Goal: Check status: Check status

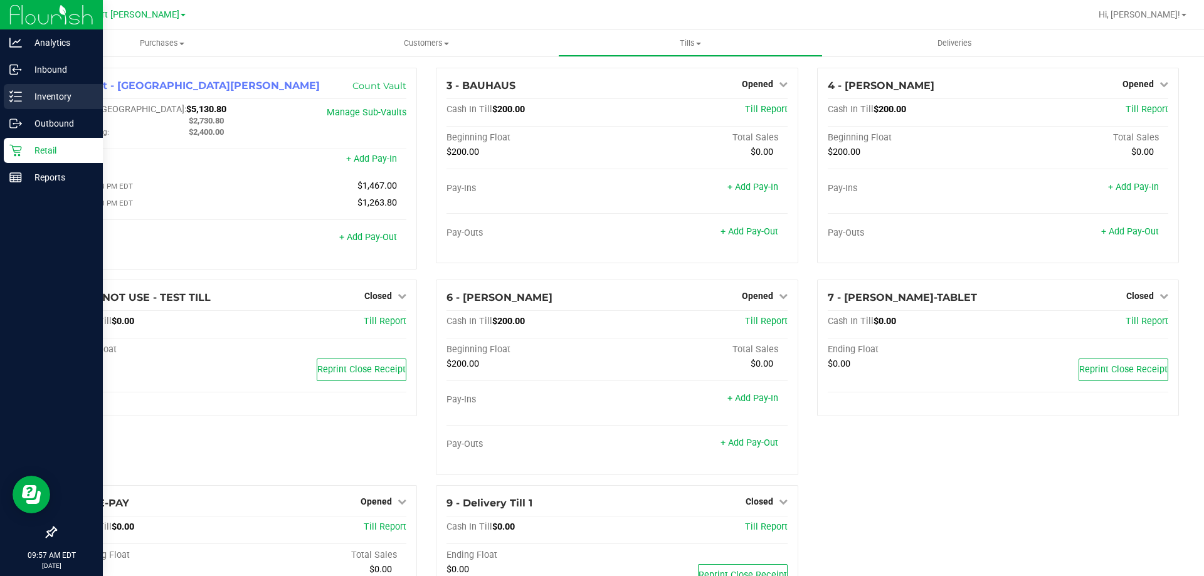
click at [33, 92] on p "Inventory" at bounding box center [59, 96] width 75 height 15
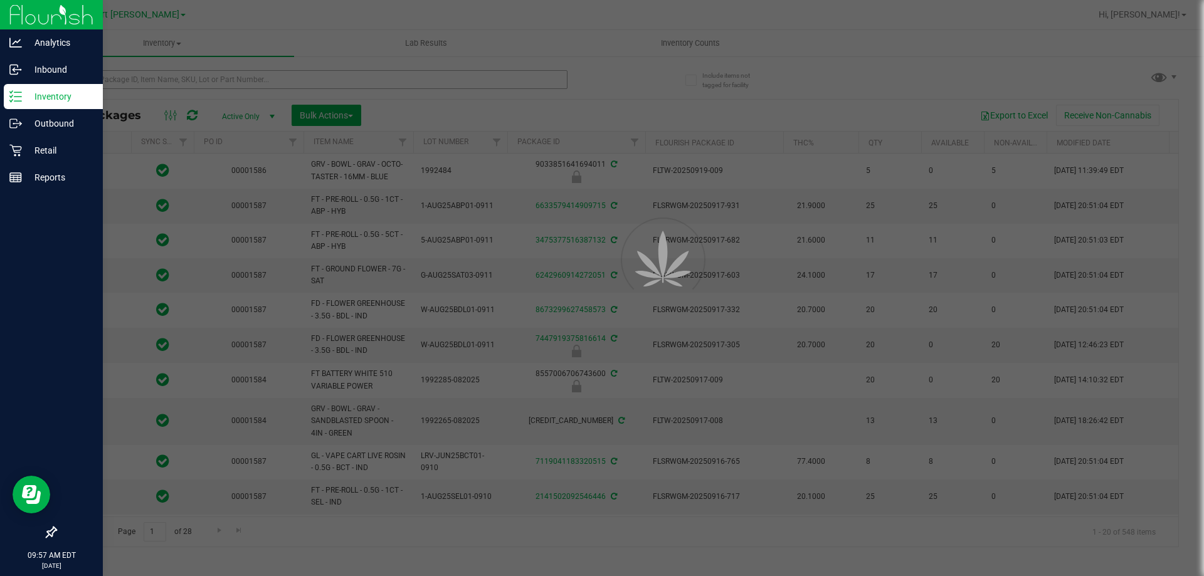
click at [198, 72] on div at bounding box center [602, 288] width 1204 height 576
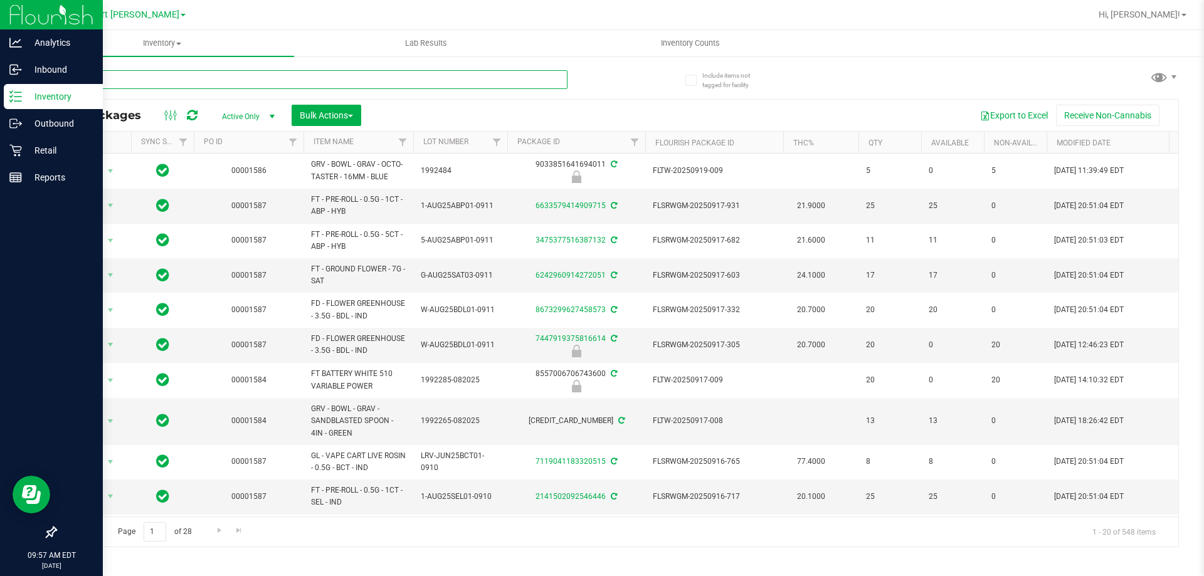
click at [196, 80] on input "text" at bounding box center [311, 79] width 512 height 19
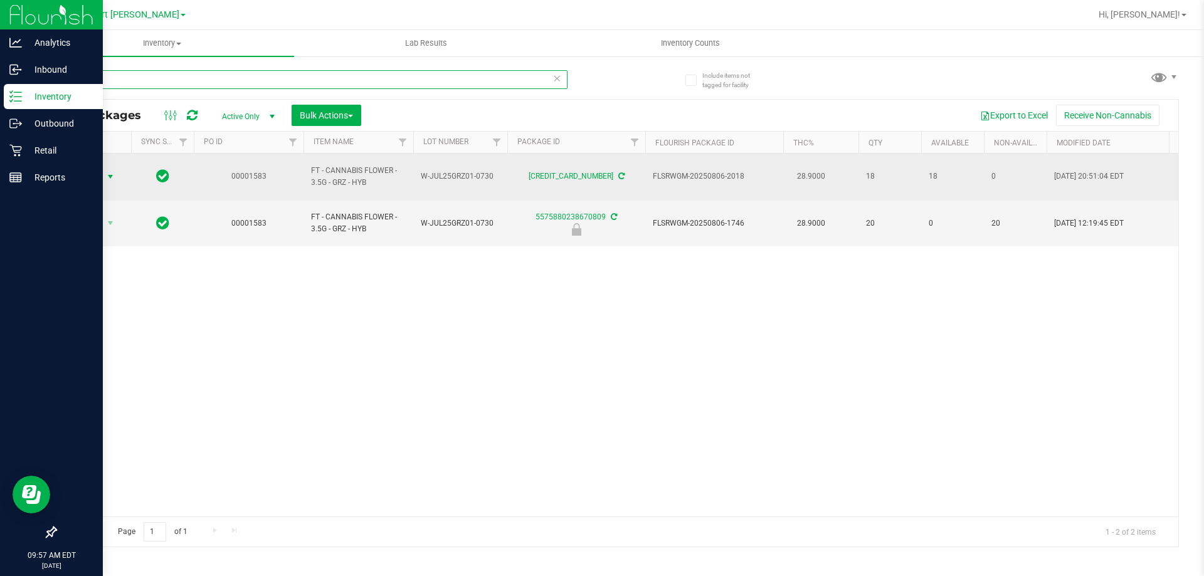
type input "grz"
click at [105, 170] on span "select" at bounding box center [111, 177] width 16 height 18
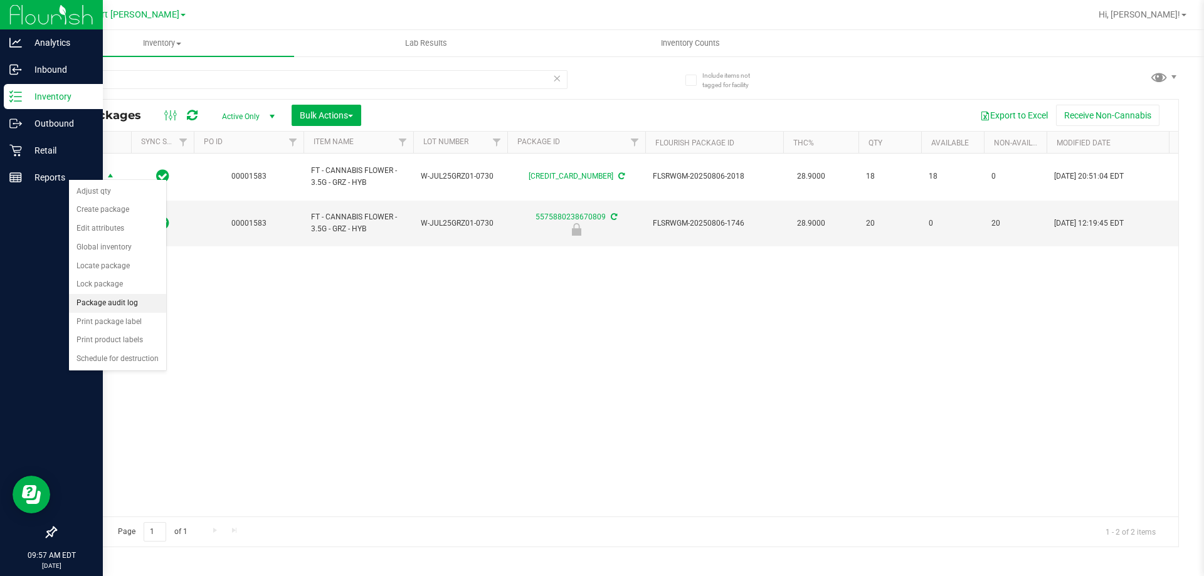
click at [110, 303] on li "Package audit log" at bounding box center [117, 303] width 97 height 19
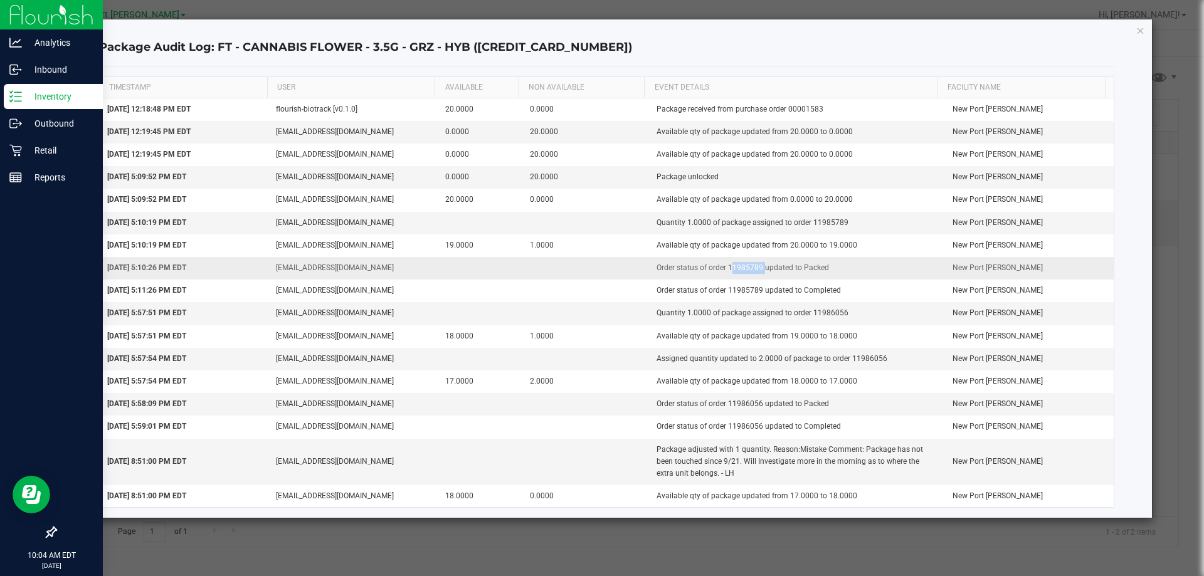
drag, startPoint x: 756, startPoint y: 266, endPoint x: 724, endPoint y: 266, distance: 31.3
click at [724, 266] on td "Order status of order 11985789 updated to Packed" at bounding box center [797, 268] width 296 height 23
copy td "11985789"
drag, startPoint x: 806, startPoint y: 312, endPoint x: 838, endPoint y: 312, distance: 31.3
click at [838, 312] on td "Quantity 1.0000 of package assigned to order 11986056" at bounding box center [797, 313] width 296 height 23
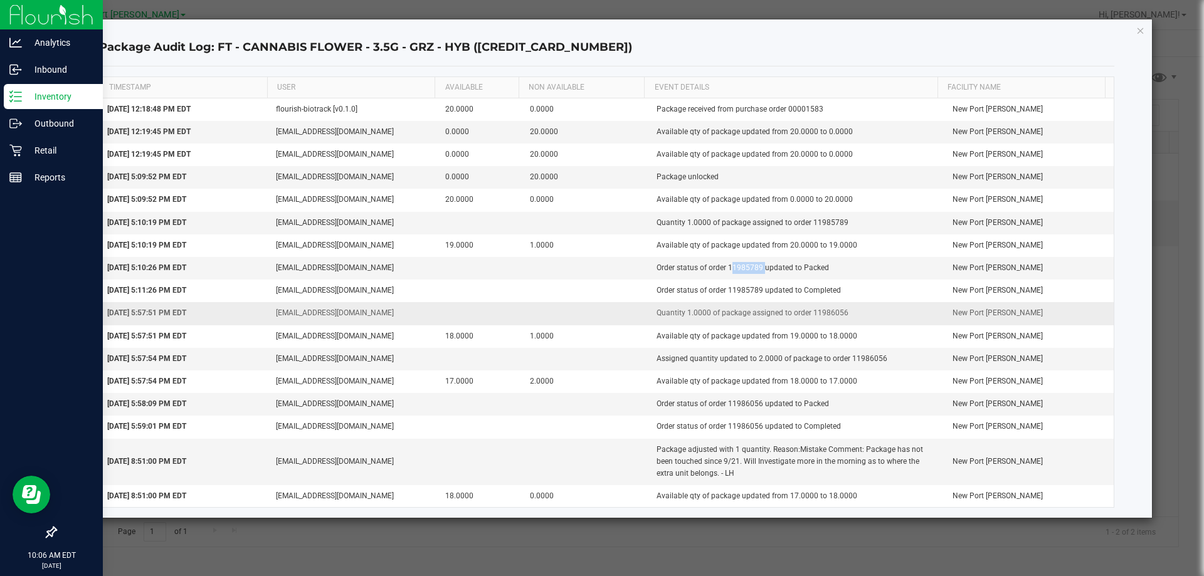
copy td "11986056"
drag, startPoint x: 847, startPoint y: 248, endPoint x: 991, endPoint y: 219, distance: 146.9
click at [991, 219] on tbody "[DATE] 12:18:48 PM EDT flourish-biotrack [v0.1.0] 20.0000 0.0000 Package receiv…" at bounding box center [607, 302] width 1014 height 409
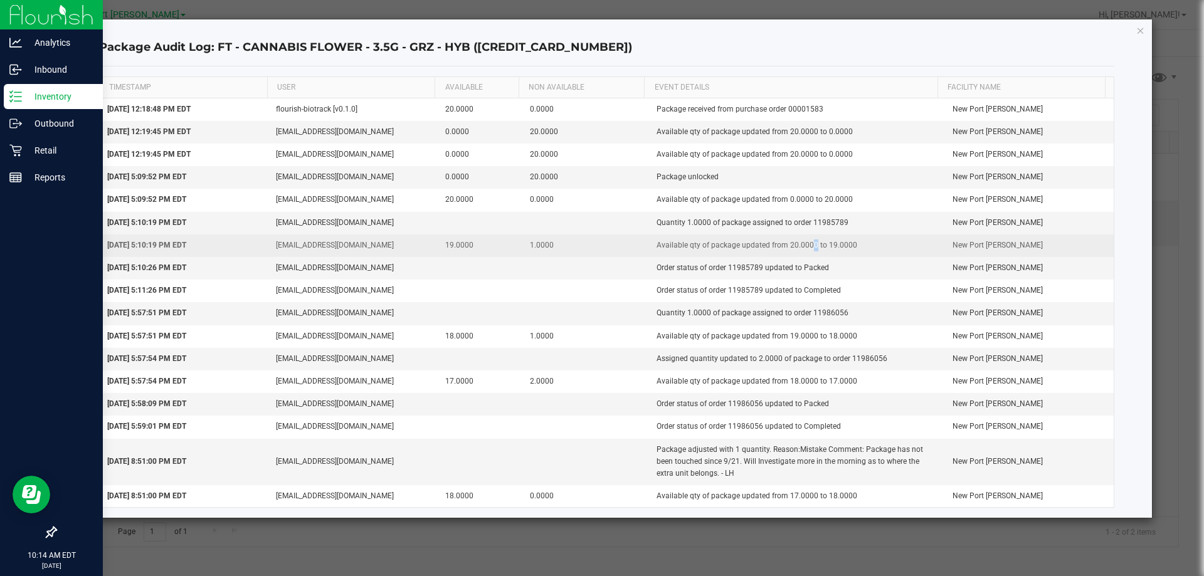
click at [806, 240] on td "Available qty of package updated from 20.0000 to 19.0000" at bounding box center [797, 245] width 296 height 23
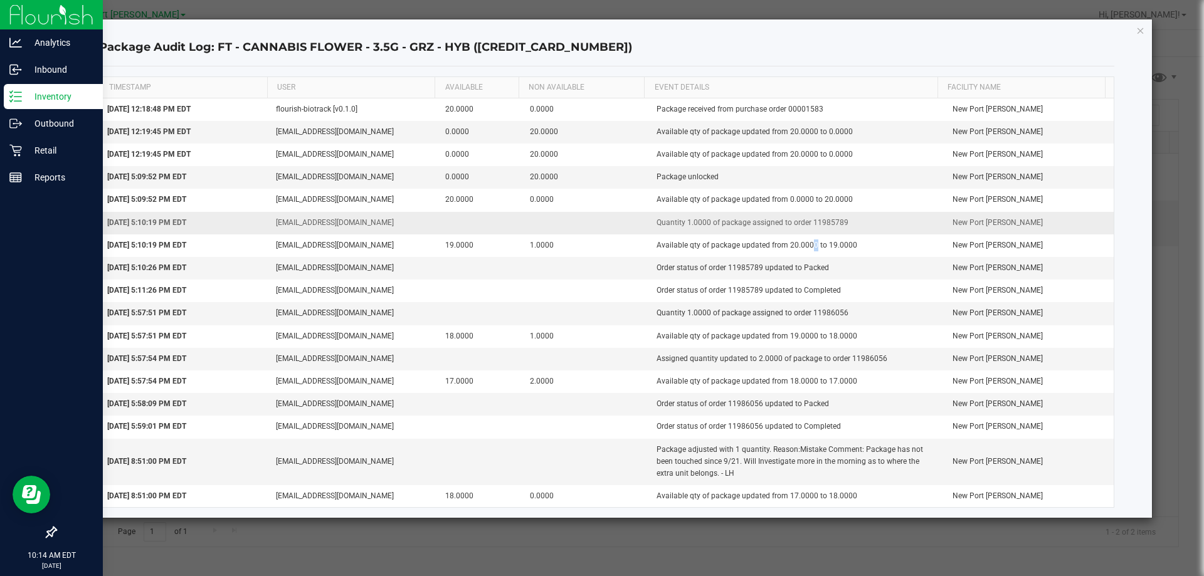
drag, startPoint x: 803, startPoint y: 225, endPoint x: 869, endPoint y: 232, distance: 66.8
click at [869, 232] on td "Quantity 1.0000 of package assigned to order 11985789" at bounding box center [797, 223] width 296 height 23
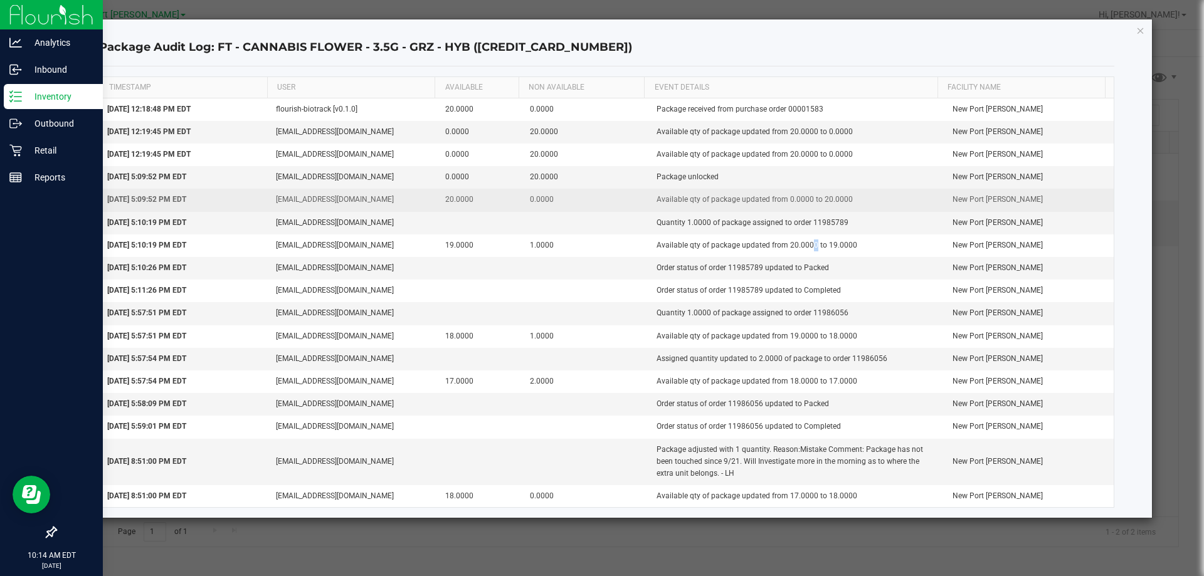
drag, startPoint x: 795, startPoint y: 203, endPoint x: 902, endPoint y: 203, distance: 107.2
click at [902, 203] on td "Available qty of package updated from 0.0000 to 20.0000" at bounding box center [797, 200] width 296 height 23
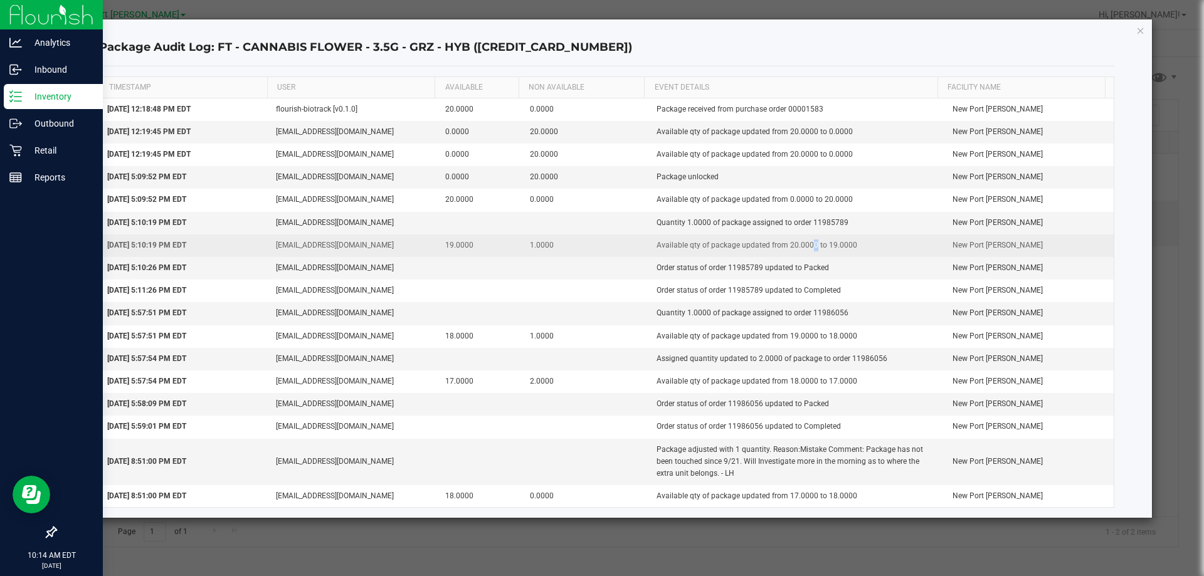
drag, startPoint x: 816, startPoint y: 243, endPoint x: 875, endPoint y: 244, distance: 58.9
click at [875, 244] on td "Available qty of package updated from 20.0000 to 19.0000" at bounding box center [797, 245] width 296 height 23
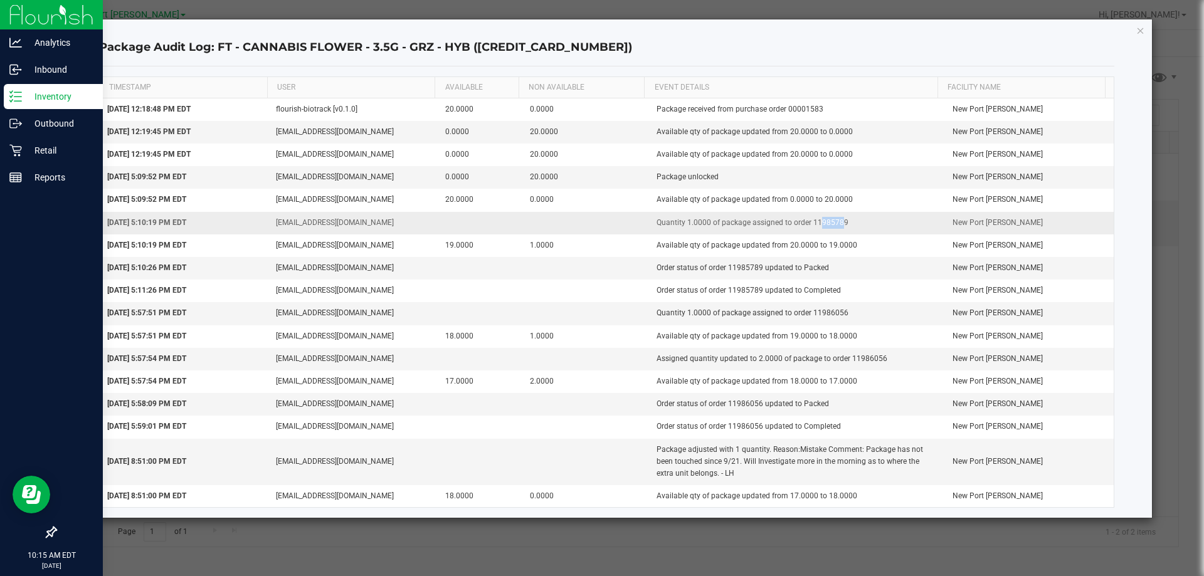
drag, startPoint x: 808, startPoint y: 221, endPoint x: 832, endPoint y: 219, distance: 24.5
click at [832, 219] on td "Quantity 1.0000 of package assigned to order 11985789" at bounding box center [797, 223] width 296 height 23
drag, startPoint x: 803, startPoint y: 222, endPoint x: 848, endPoint y: 222, distance: 45.1
click at [848, 222] on td "Quantity 1.0000 of package assigned to order 11985789" at bounding box center [797, 223] width 296 height 23
copy td "11985789"
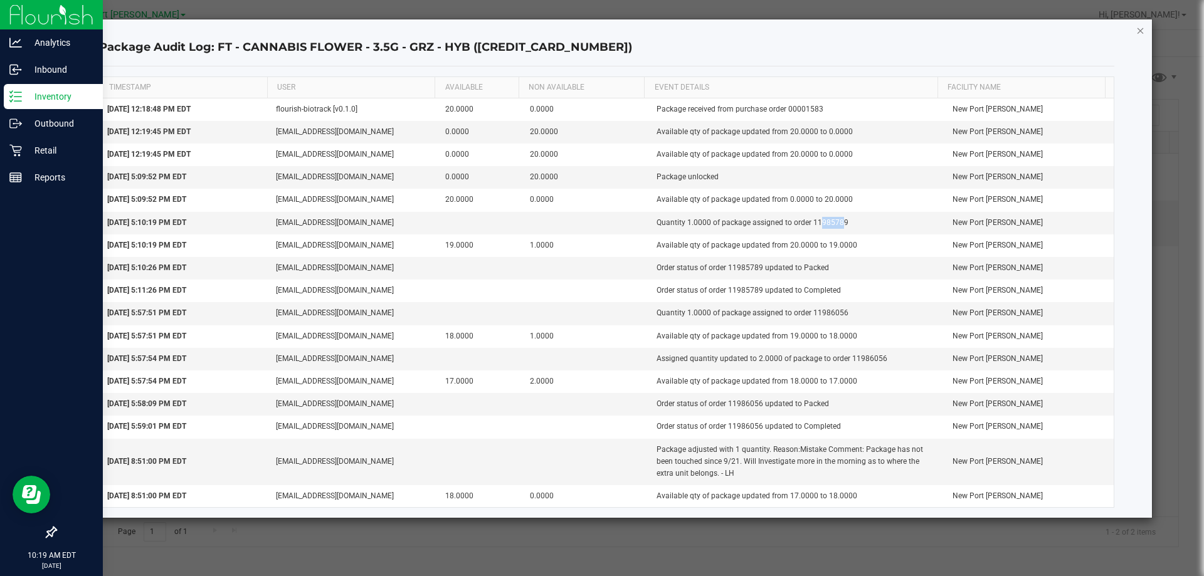
click at [1136, 33] on icon "button" at bounding box center [1140, 30] width 9 height 15
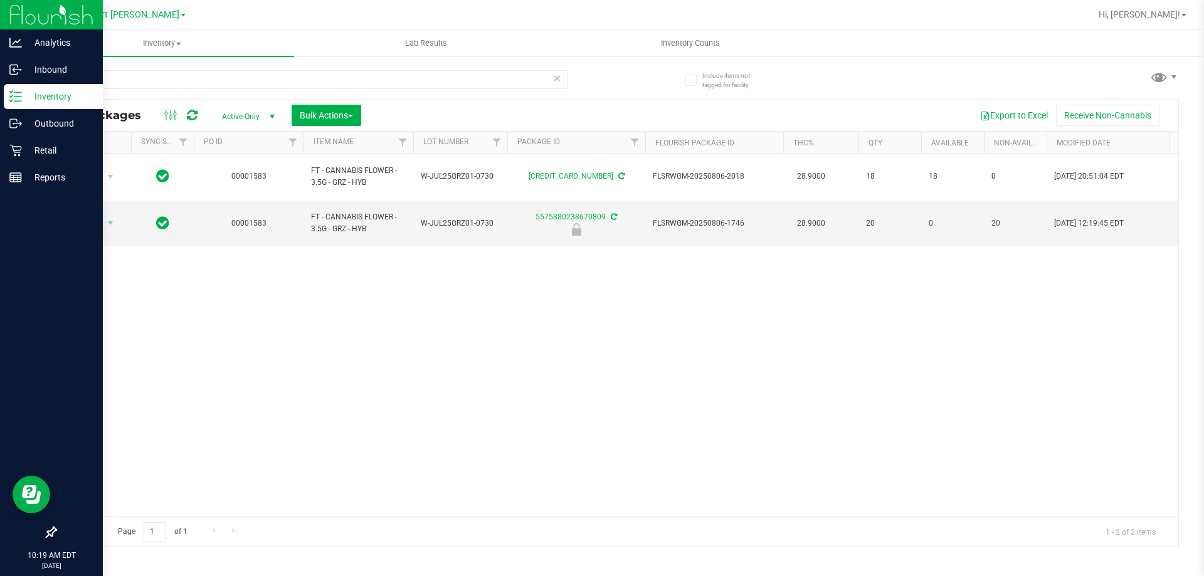
drag, startPoint x: 392, startPoint y: 411, endPoint x: 319, endPoint y: 382, distance: 79.2
click at [387, 403] on div "Action Action Adjust qty Create package Edit attributes Global inventory Locate…" at bounding box center [617, 335] width 1122 height 363
click at [38, 147] on p "Retail" at bounding box center [59, 150] width 75 height 15
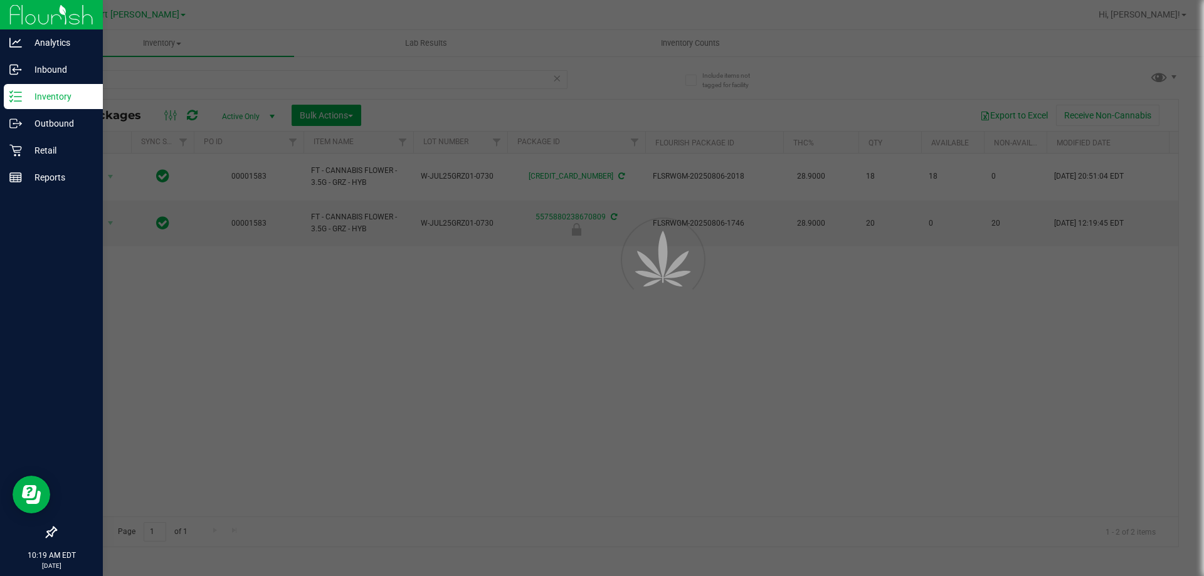
click at [68, 75] on p "Inbound" at bounding box center [59, 69] width 75 height 15
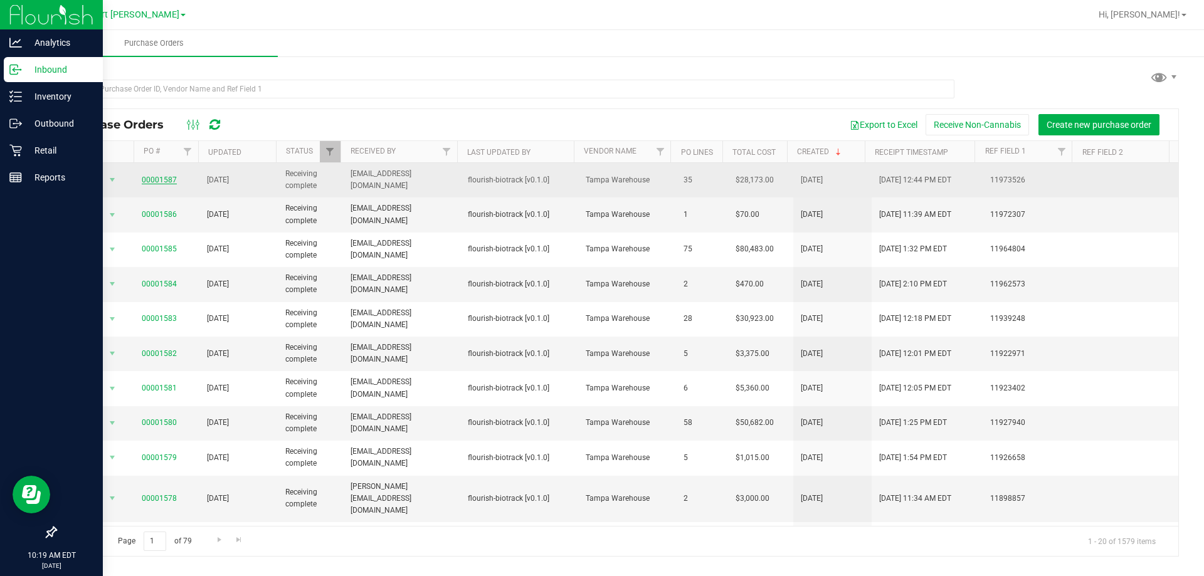
click at [156, 179] on link "00001587" at bounding box center [159, 180] width 35 height 9
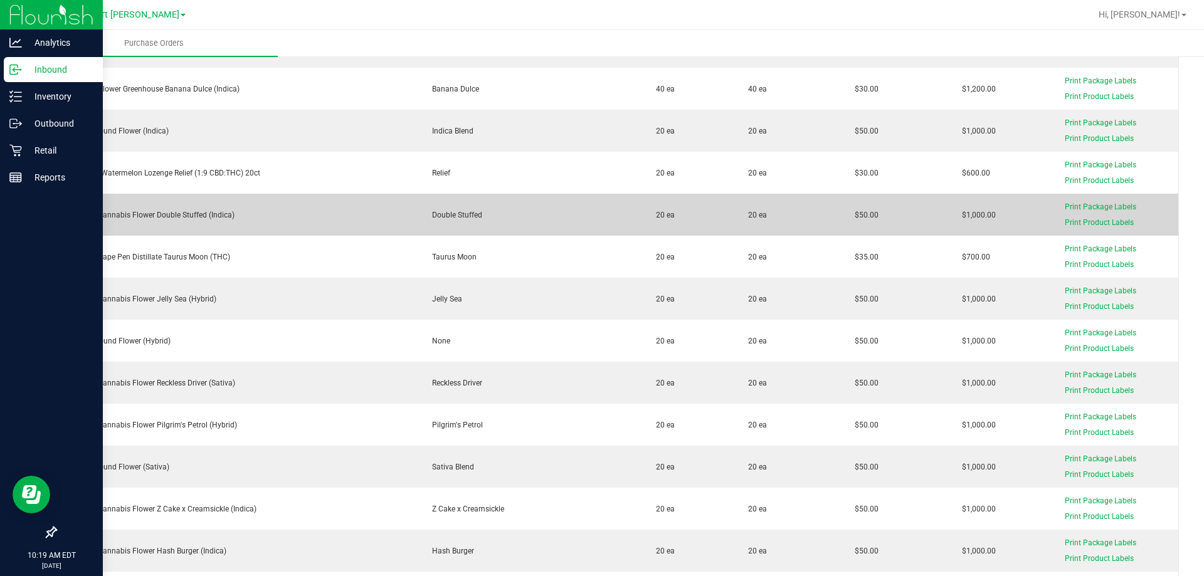
scroll to position [439, 0]
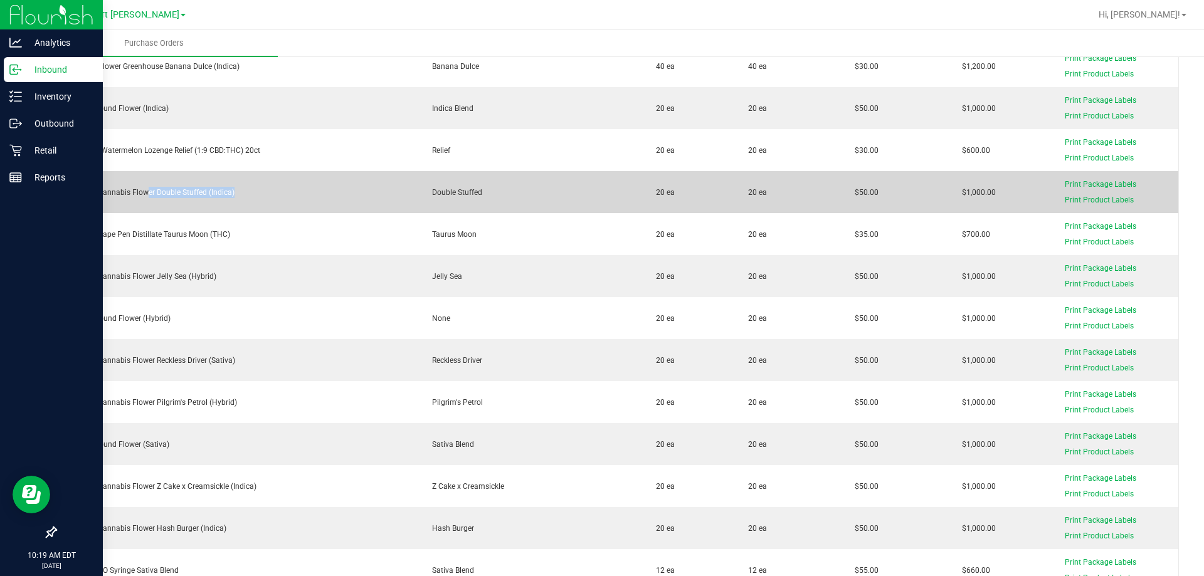
drag, startPoint x: 147, startPoint y: 192, endPoint x: 311, endPoint y: 204, distance: 164.1
click at [311, 204] on td "FT 3.5g Cannabis Flower Double Stuffed (Indica)" at bounding box center [237, 192] width 362 height 42
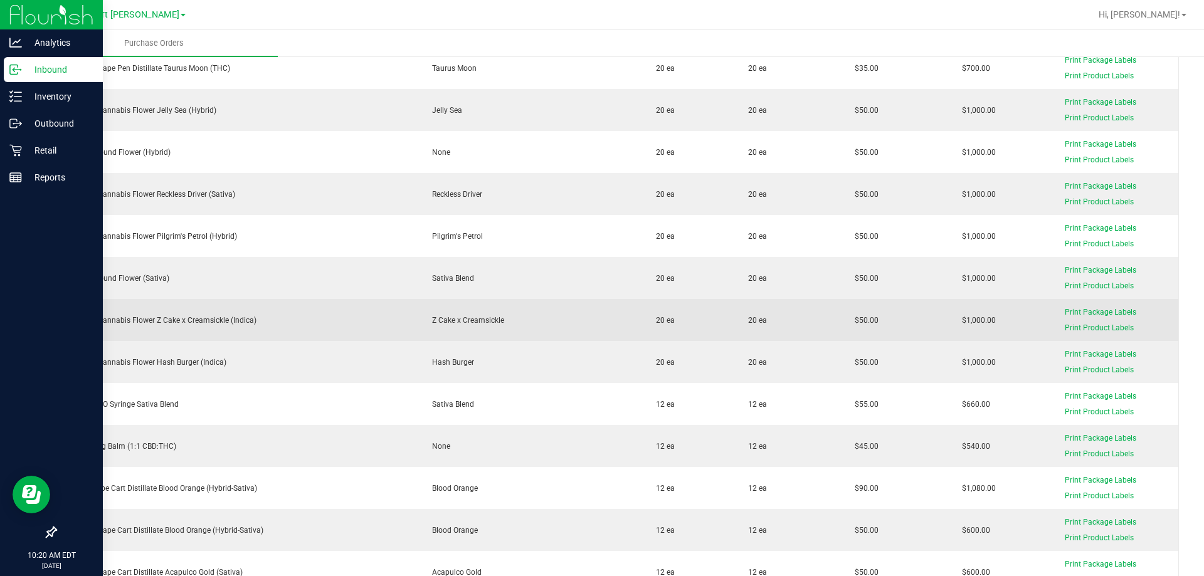
scroll to position [627, 0]
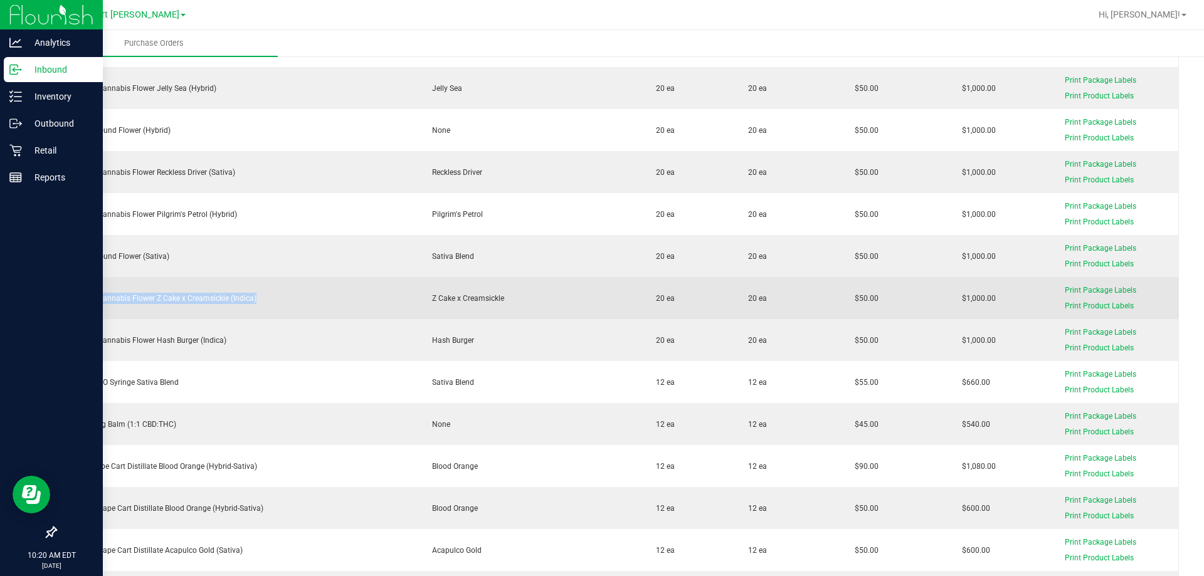
drag, startPoint x: 102, startPoint y: 291, endPoint x: 397, endPoint y: 309, distance: 295.2
click at [397, 309] on td "FT 3.5g Cannabis Flower Z Cake x Creamsickle (Indica)" at bounding box center [237, 298] width 362 height 42
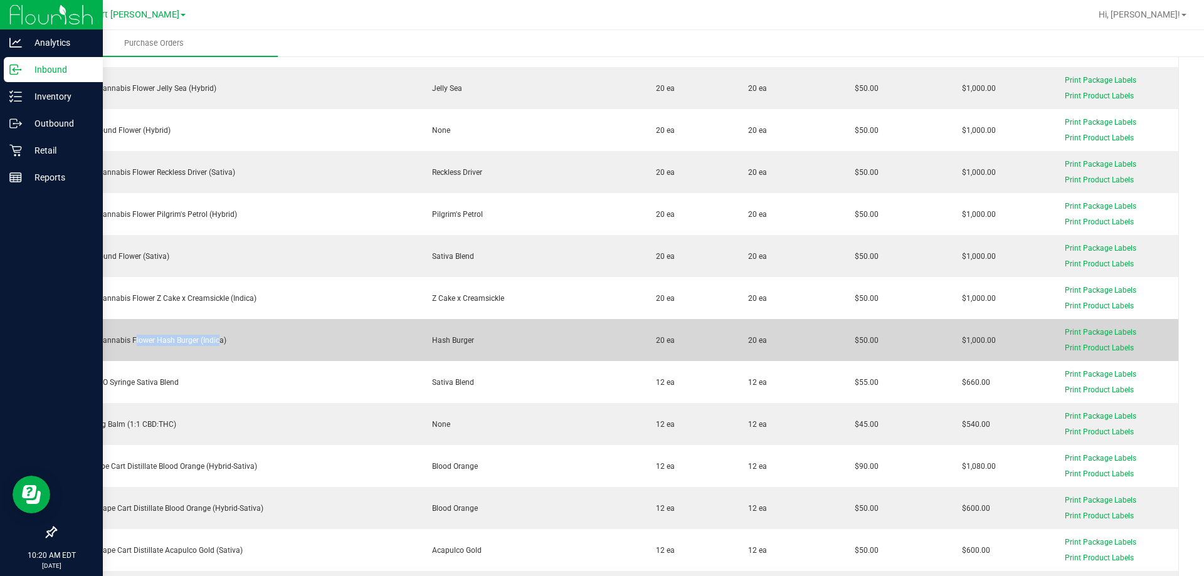
drag, startPoint x: 133, startPoint y: 330, endPoint x: 223, endPoint y: 337, distance: 90.6
click at [221, 337] on td "FT 3.5g Cannabis Flower Hash Burger (Indica)" at bounding box center [237, 340] width 362 height 42
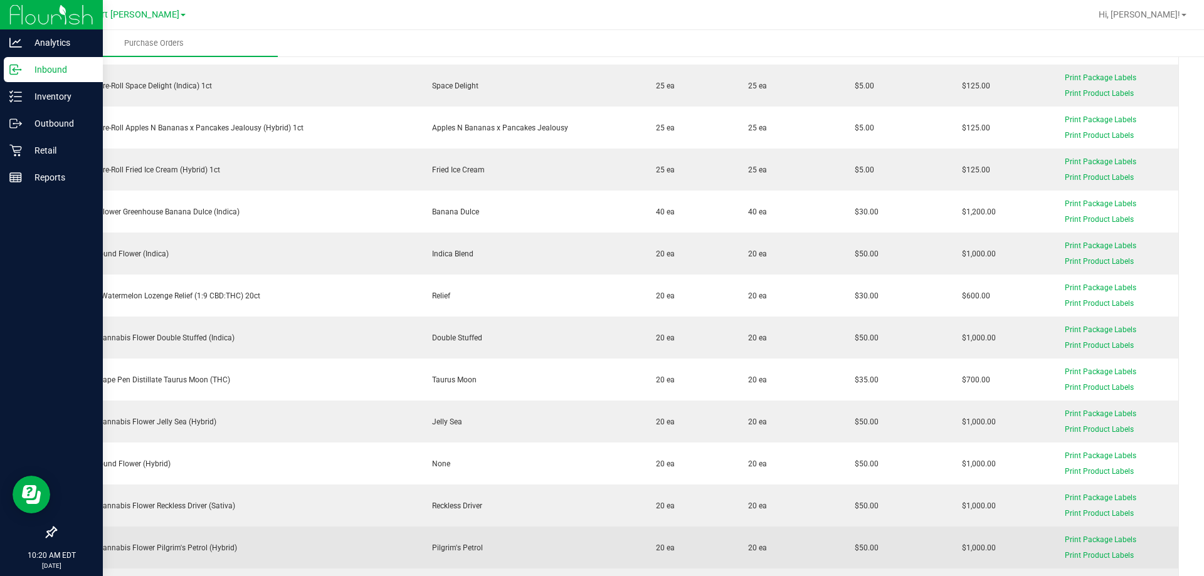
scroll to position [251, 0]
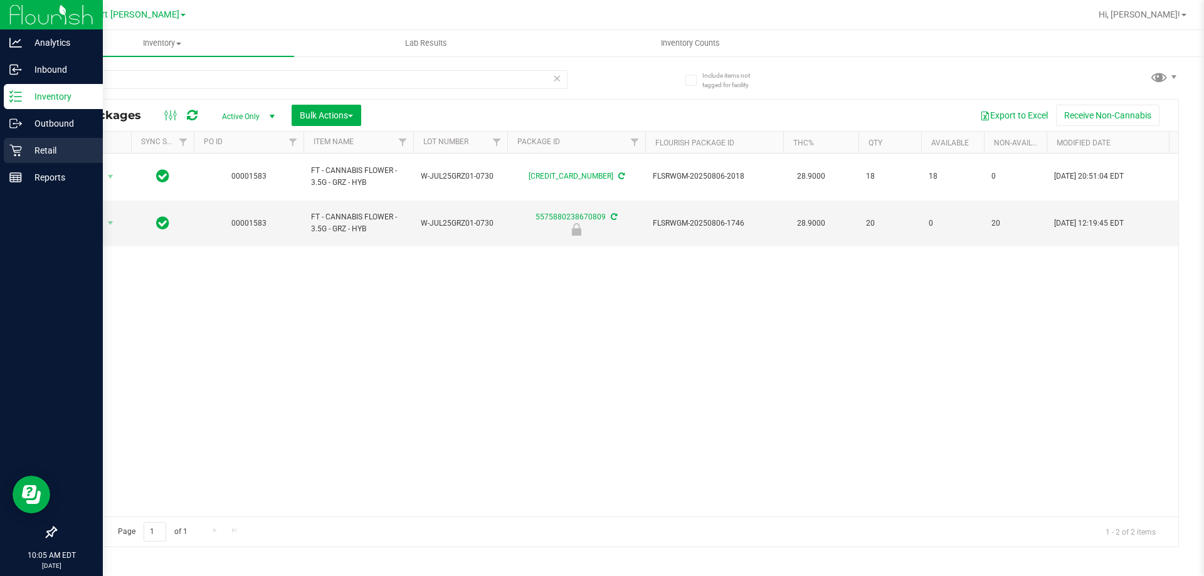
click at [20, 149] on icon at bounding box center [15, 150] width 13 height 13
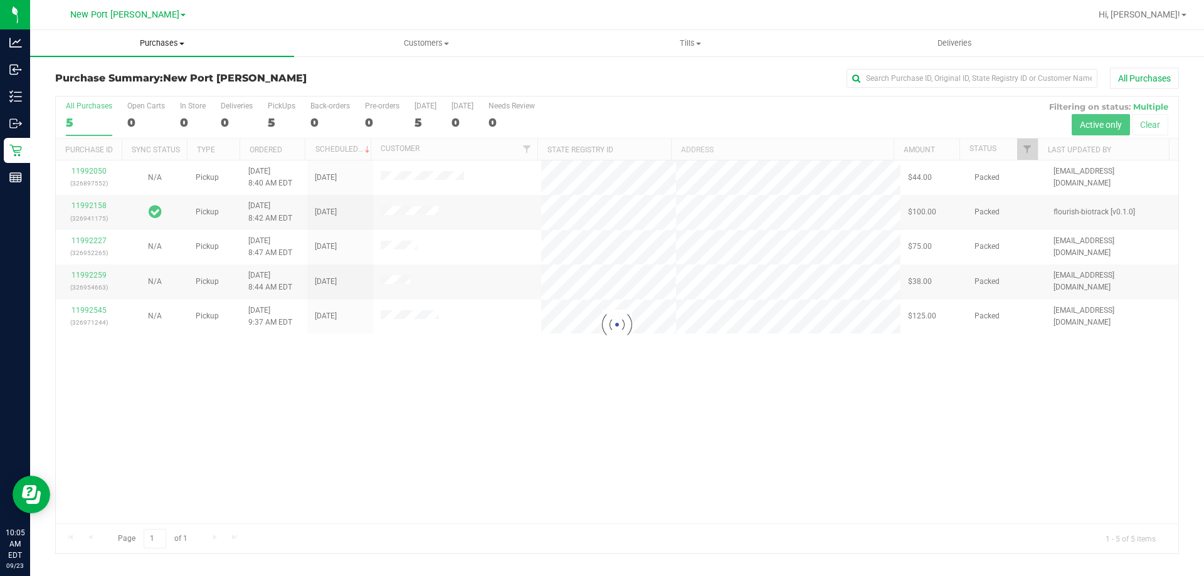
click at [163, 42] on span "Purchases" at bounding box center [162, 43] width 264 height 11
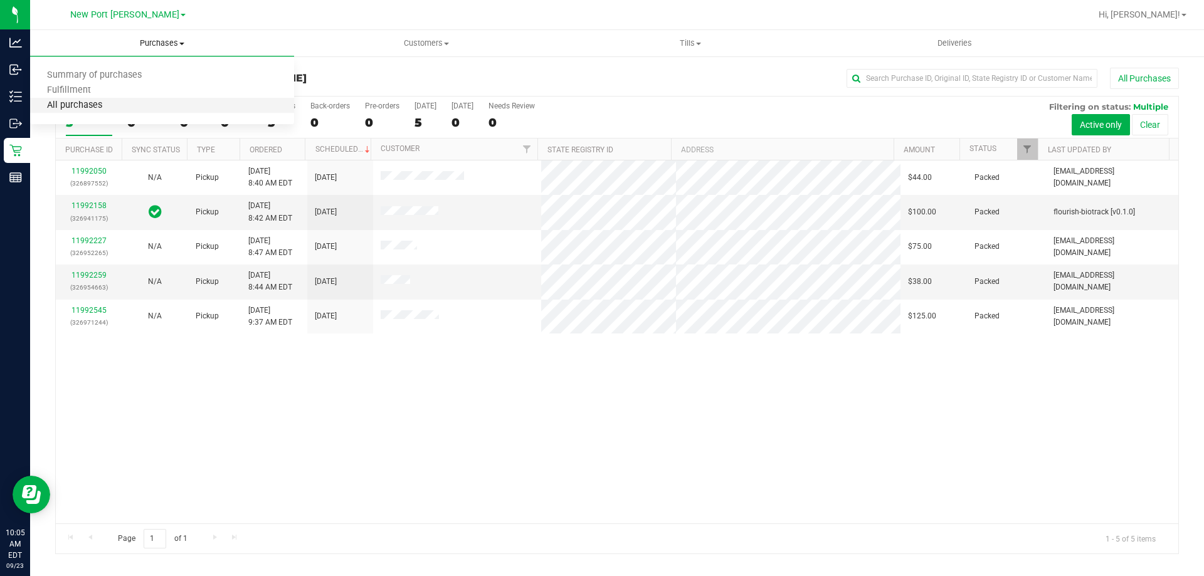
click at [80, 100] on span "All purchases" at bounding box center [74, 105] width 89 height 11
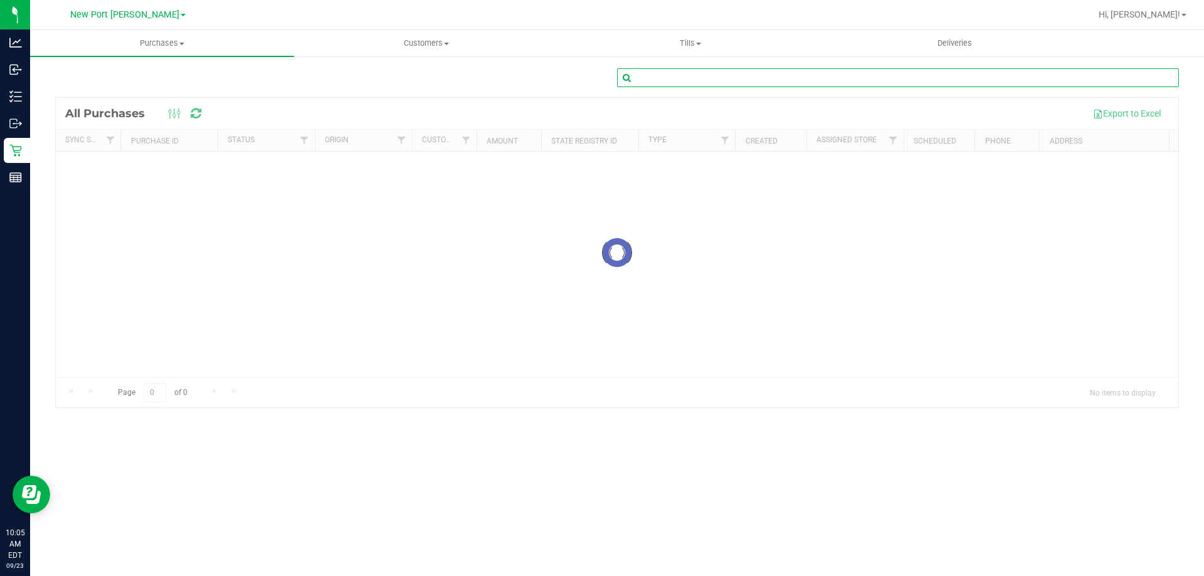
click at [935, 77] on input "text" at bounding box center [898, 77] width 562 height 19
paste input "11985789"
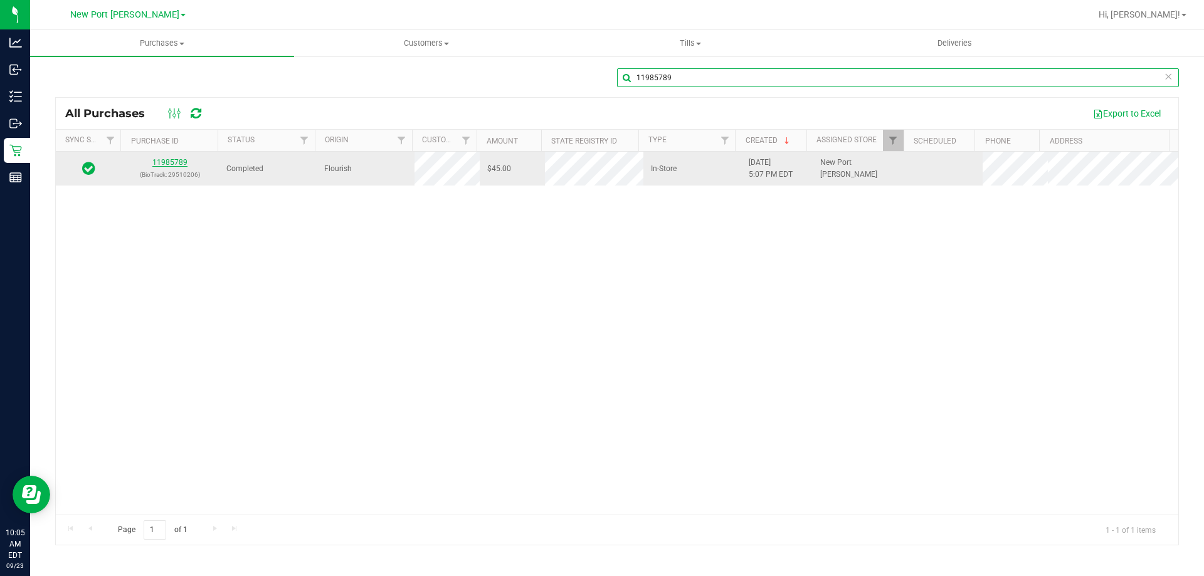
type input "11985789"
click at [176, 166] on link "11985789" at bounding box center [169, 162] width 35 height 9
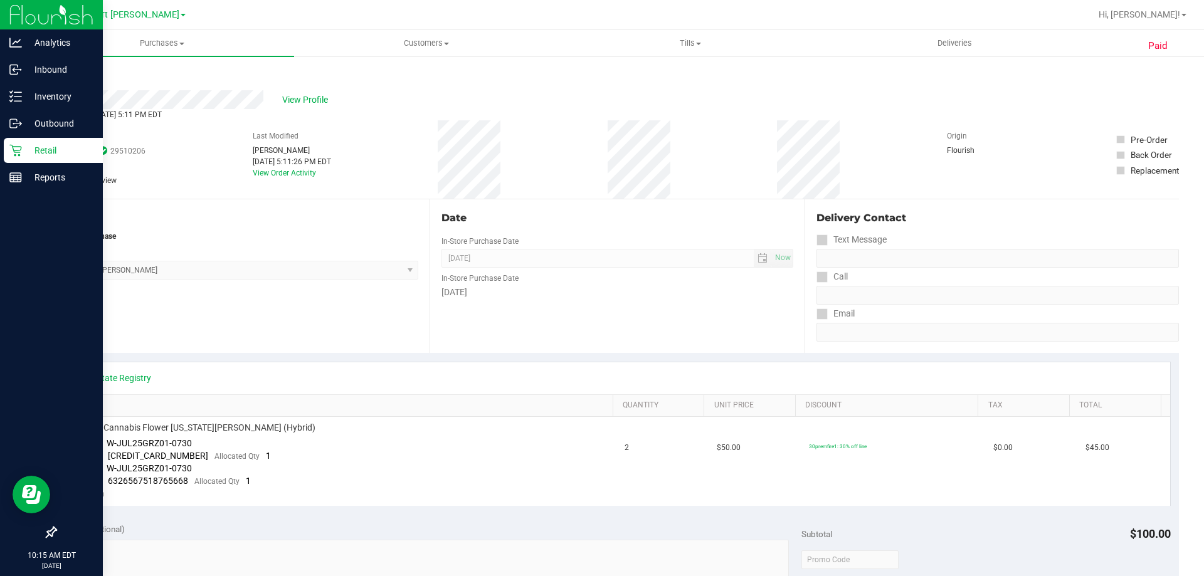
click at [27, 151] on p "Retail" at bounding box center [59, 150] width 75 height 15
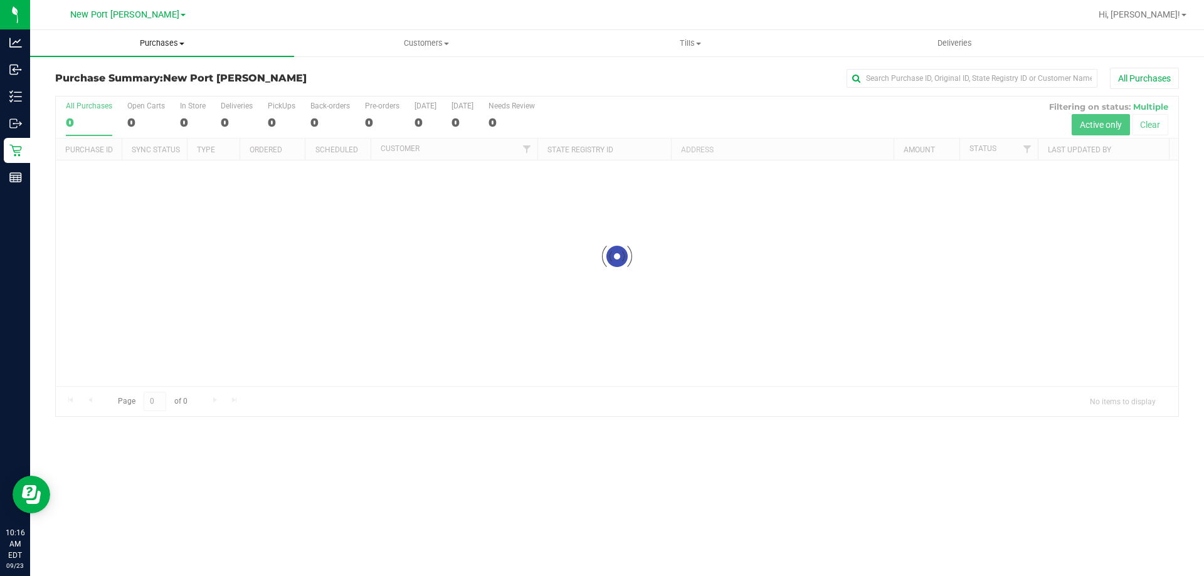
click at [162, 43] on span "Purchases" at bounding box center [162, 43] width 264 height 11
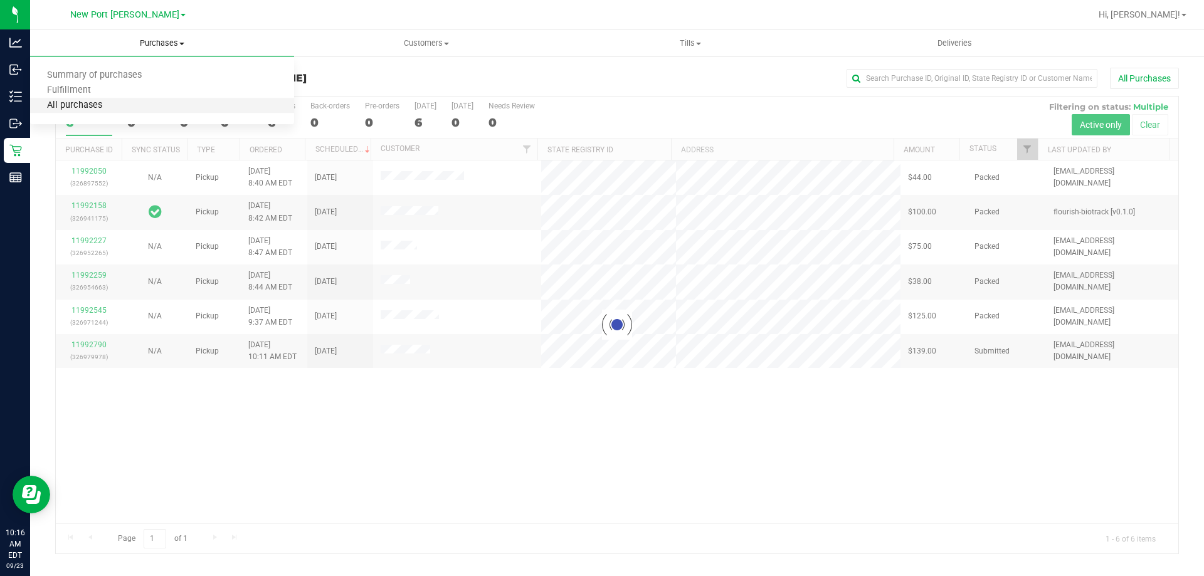
click at [68, 103] on span "All purchases" at bounding box center [74, 105] width 89 height 11
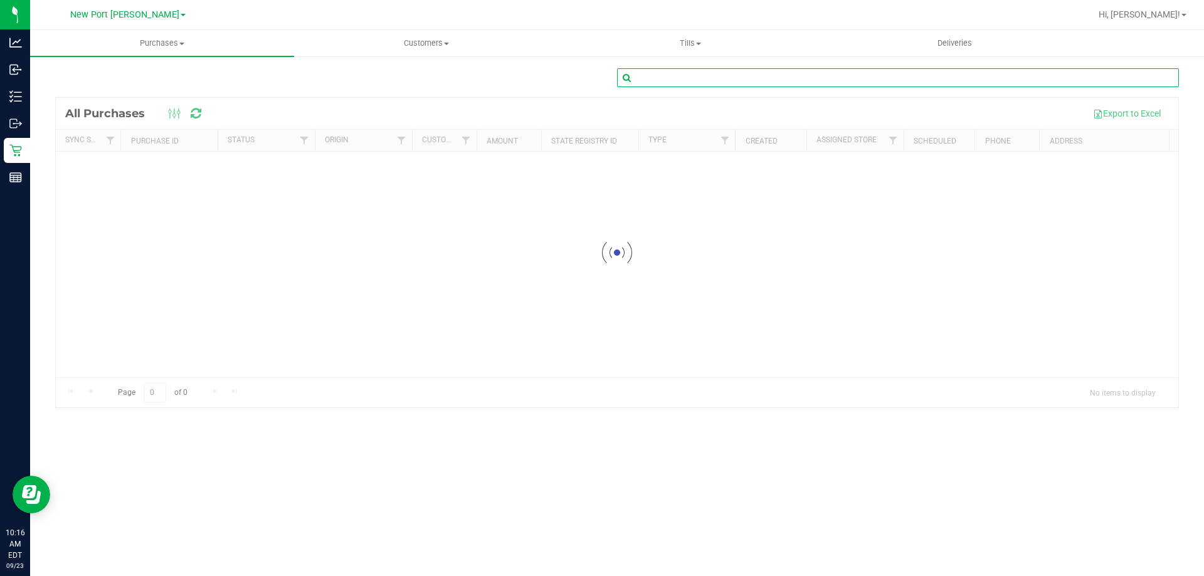
click at [642, 82] on input "text" at bounding box center [898, 77] width 562 height 19
paste input "11985789"
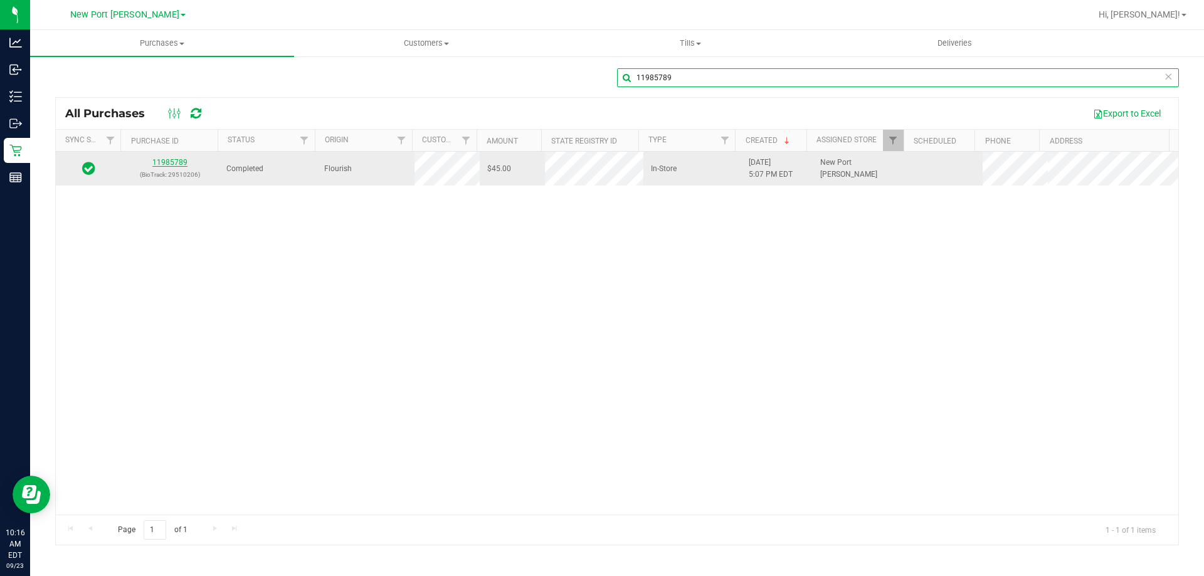
type input "11985789"
click at [178, 167] on link "11985789" at bounding box center [169, 162] width 35 height 9
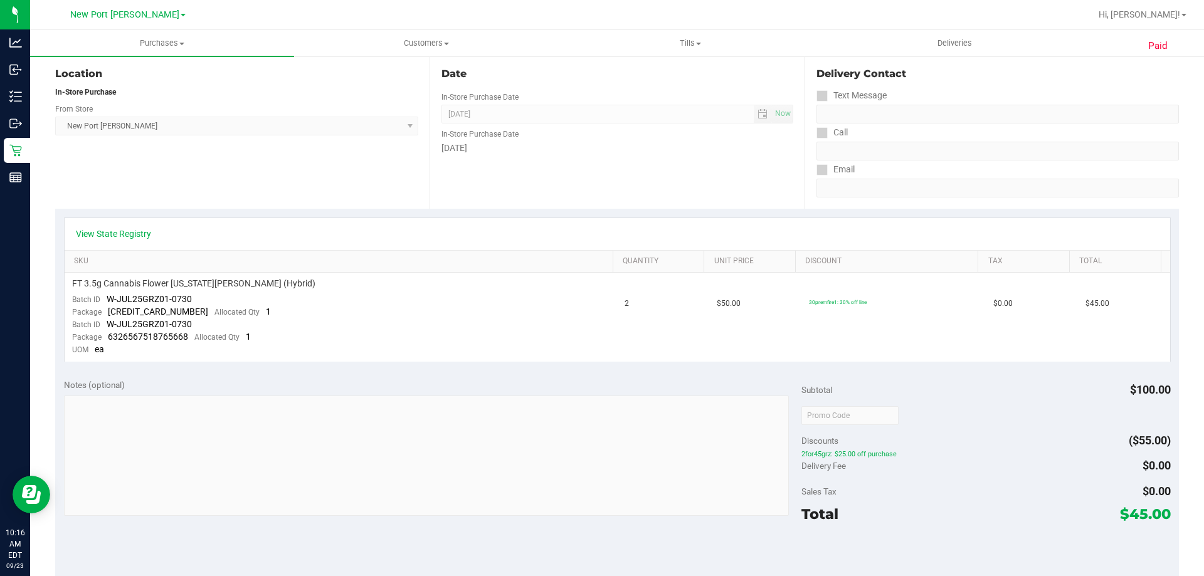
scroll to position [125, 0]
